Goal: Information Seeking & Learning: Learn about a topic

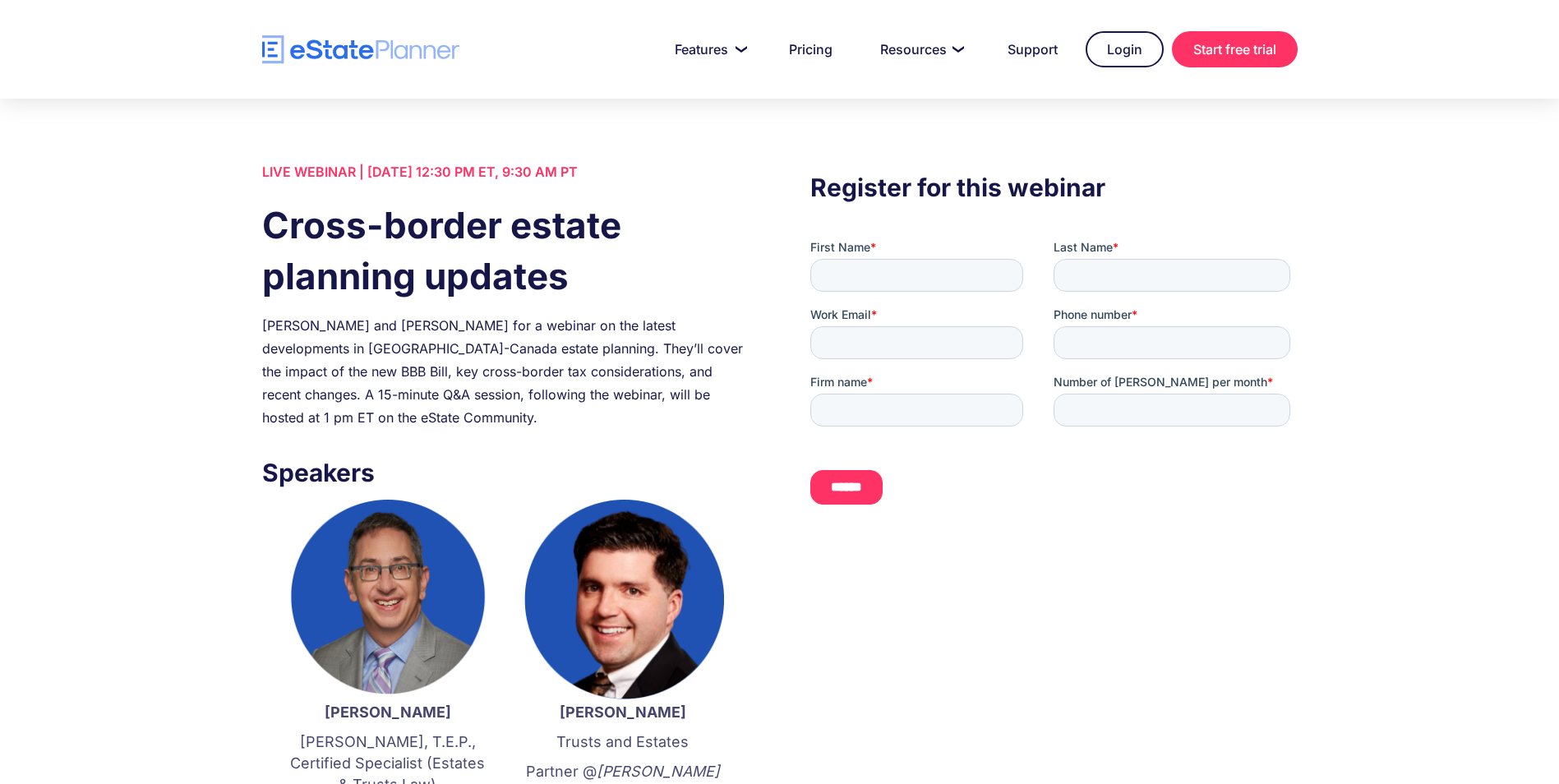
click at [359, 44] on img "home" at bounding box center [360, 50] width 197 height 29
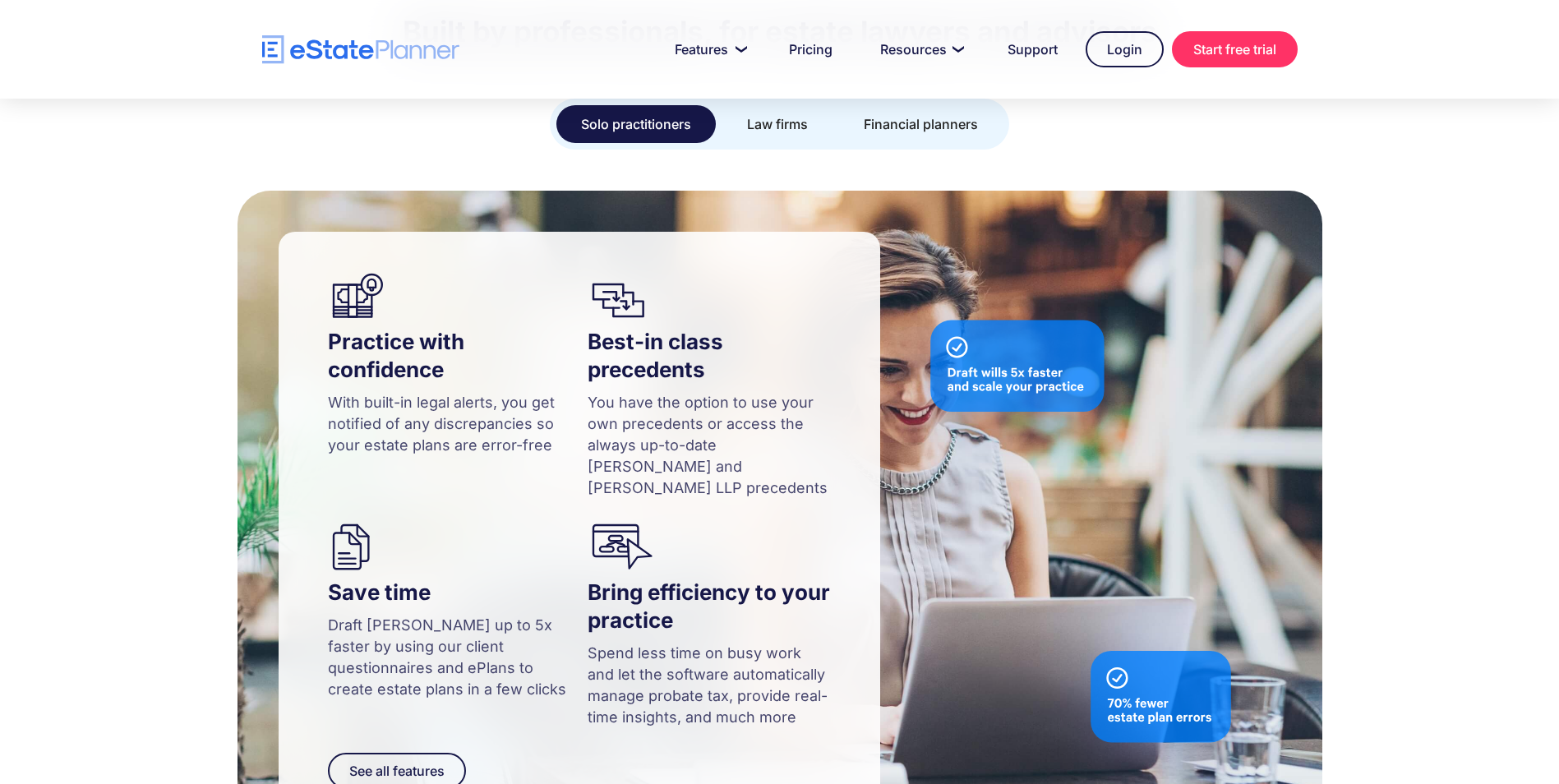
scroll to position [1490, 0]
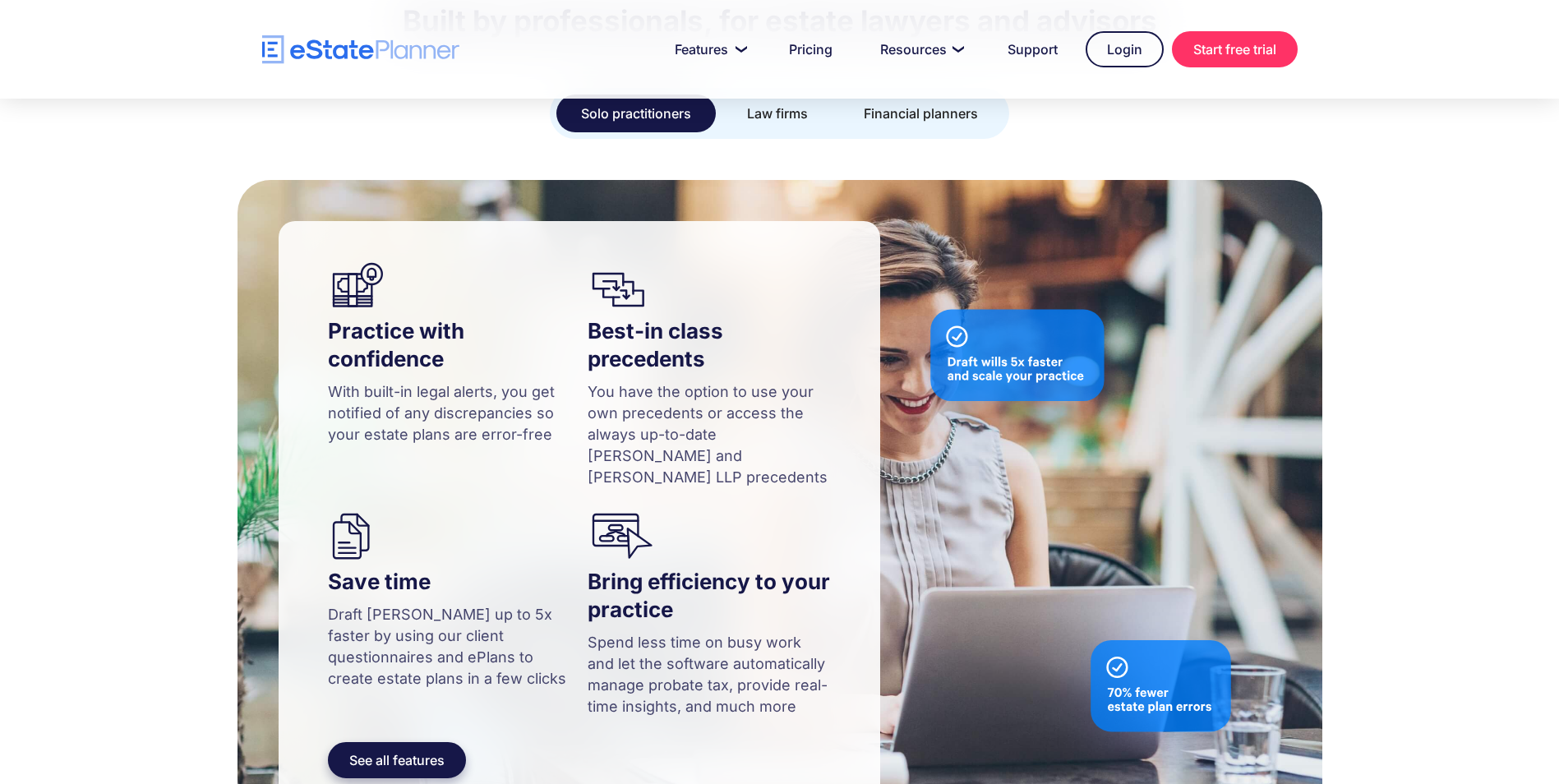
click at [378, 742] on link "See all features" at bounding box center [397, 761] width 138 height 36
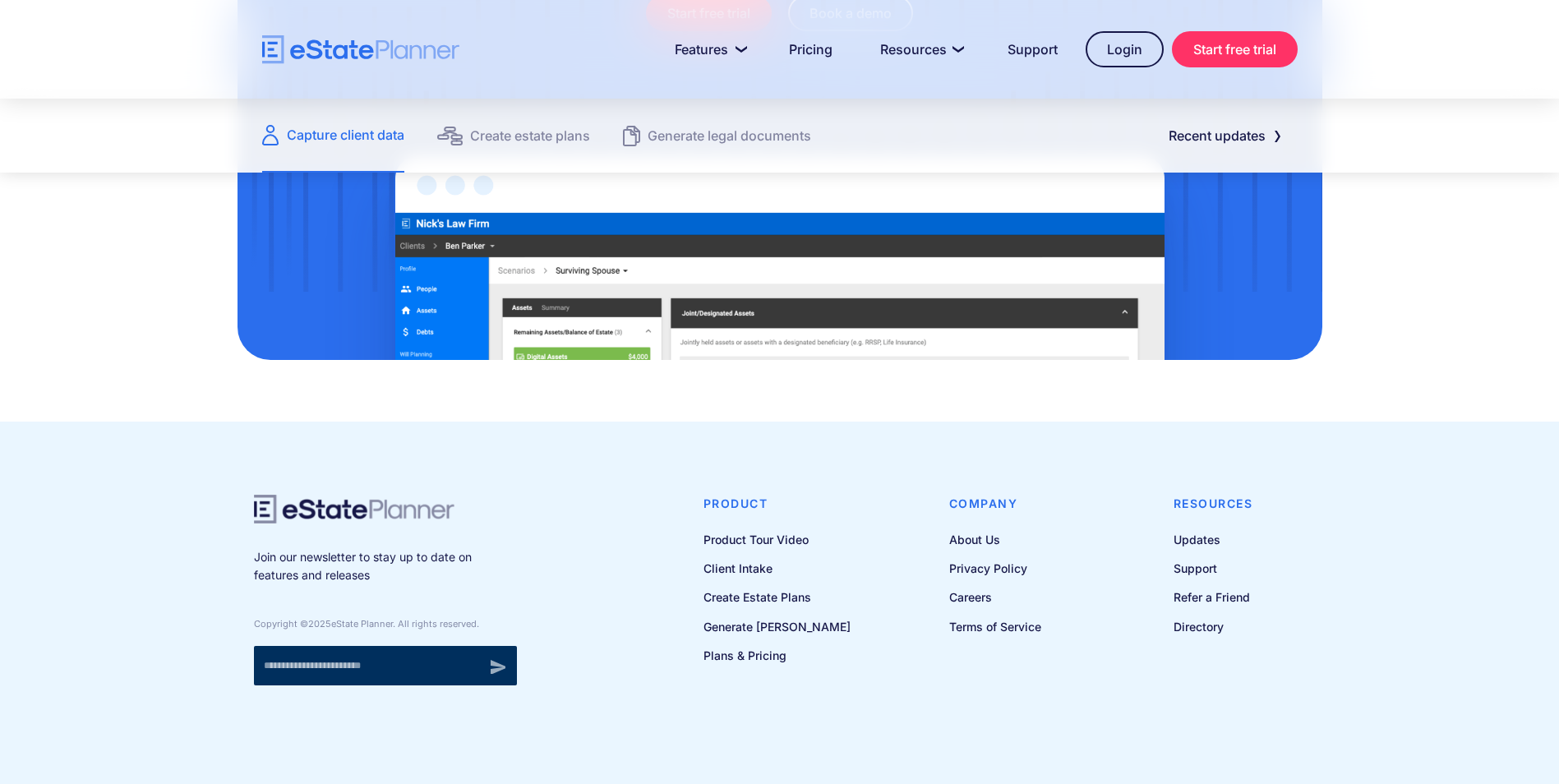
scroll to position [2233, 0]
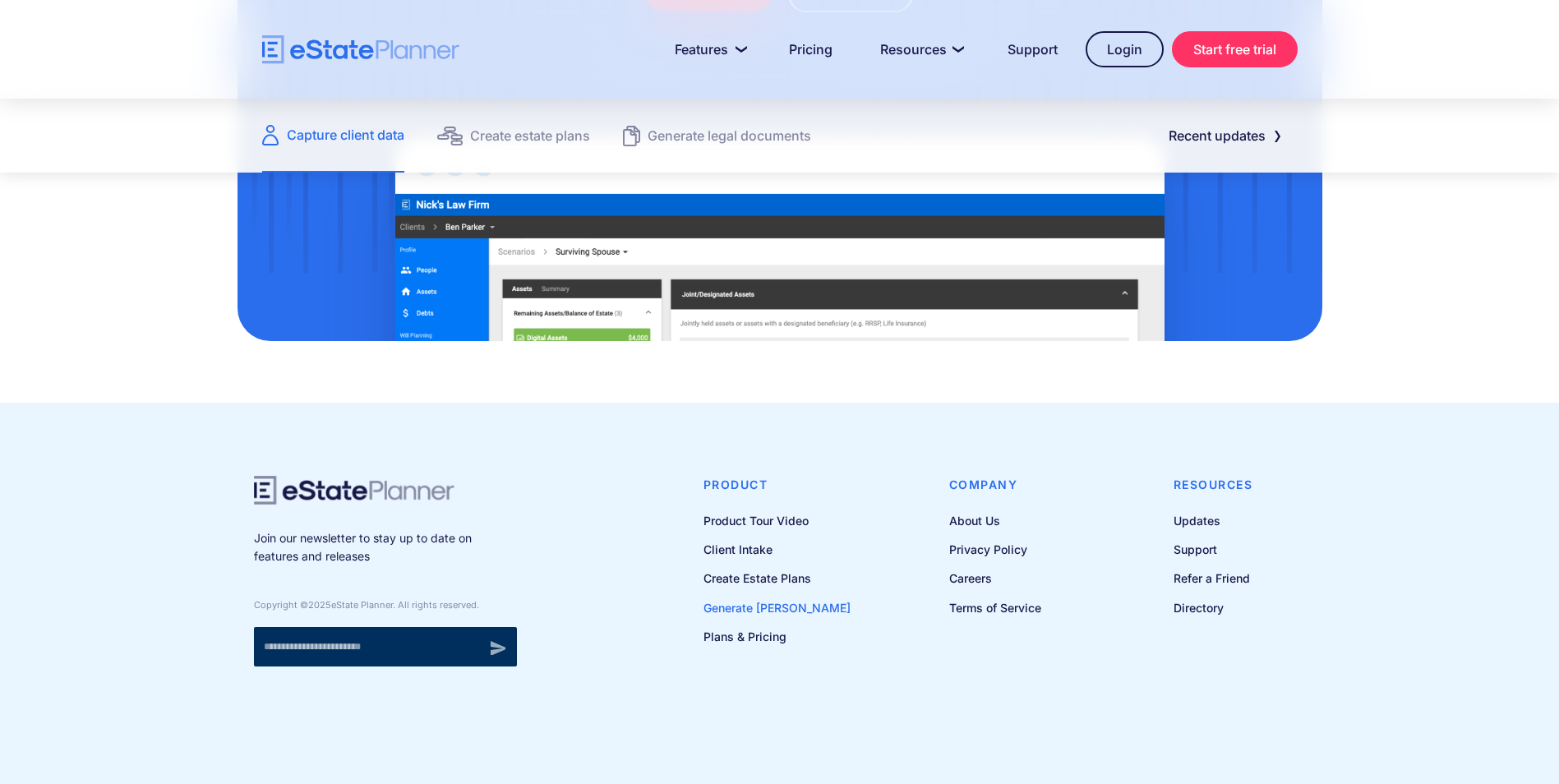
click at [772, 603] on link "Generate [PERSON_NAME]" at bounding box center [777, 608] width 147 height 21
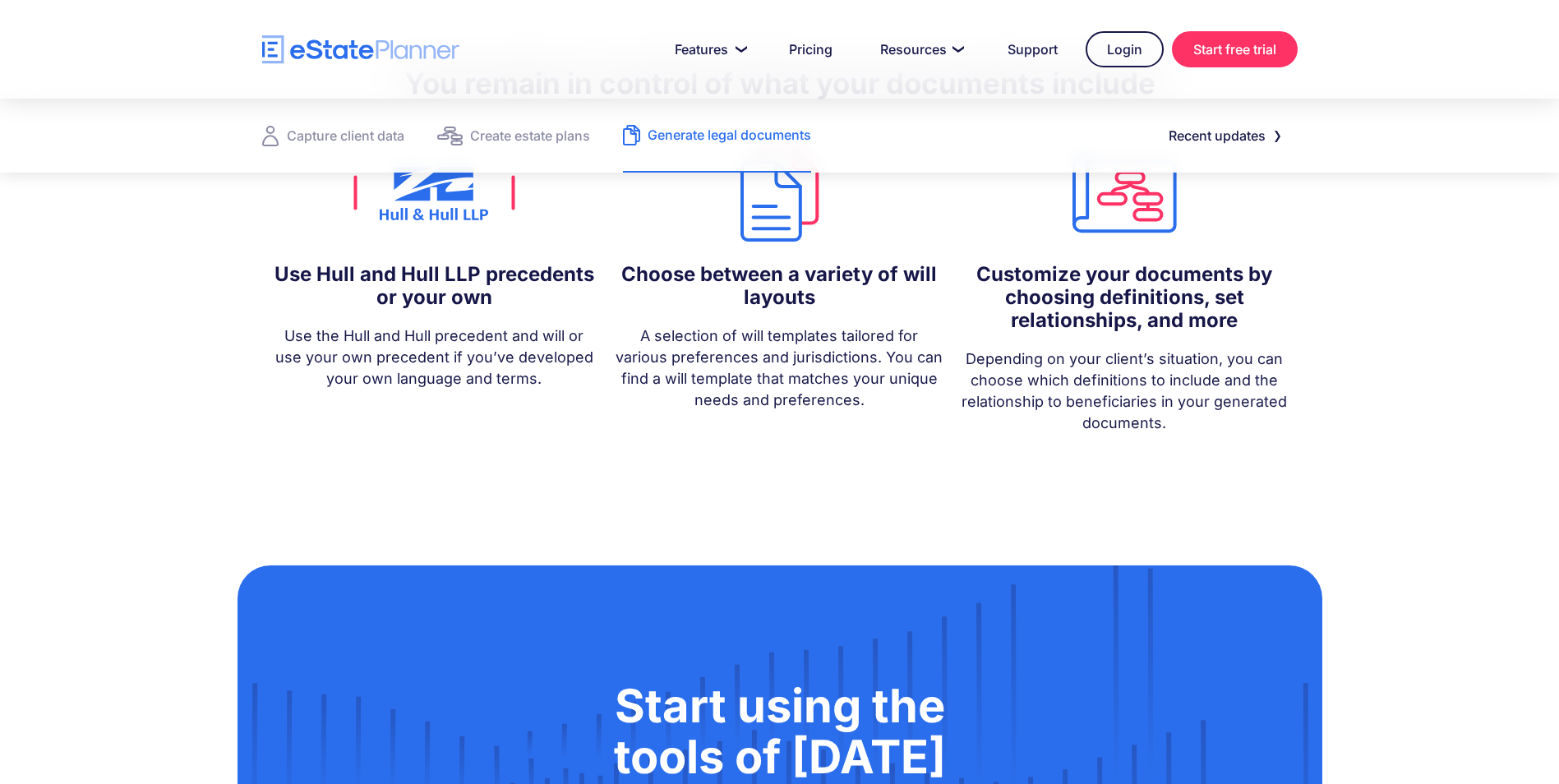
scroll to position [1556, 0]
